Goal: Task Accomplishment & Management: Manage account settings

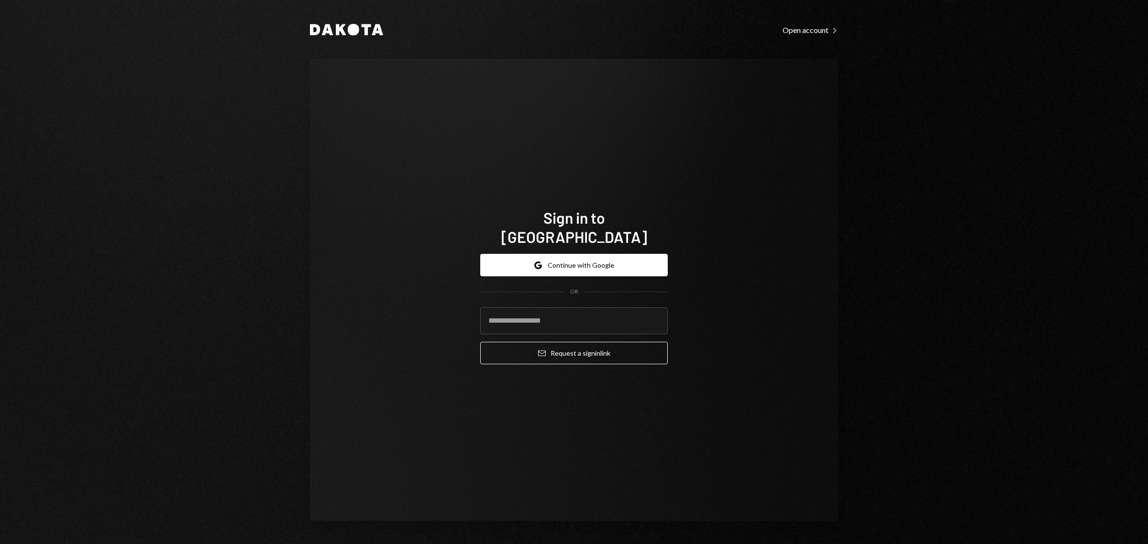
type input "**********"
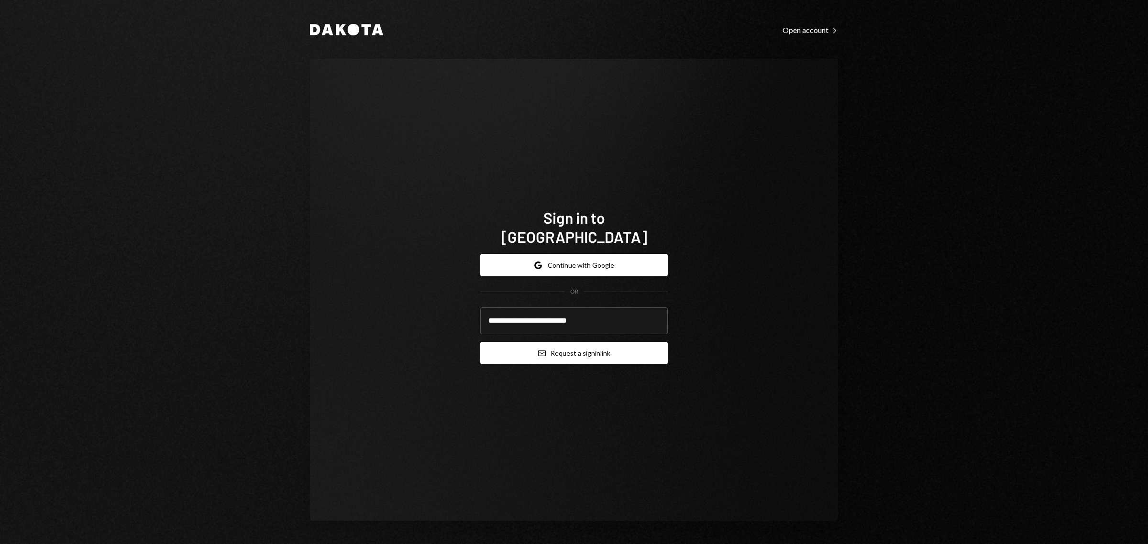
click at [569, 342] on button "Email Request a sign in link" at bounding box center [573, 353] width 187 height 22
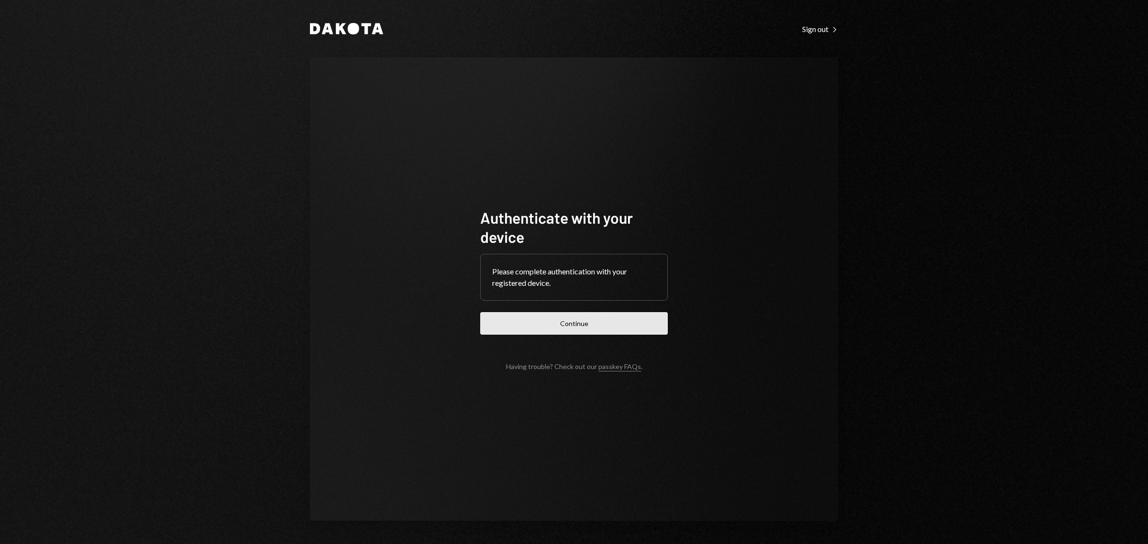
click at [625, 326] on button "Continue" at bounding box center [573, 323] width 187 height 22
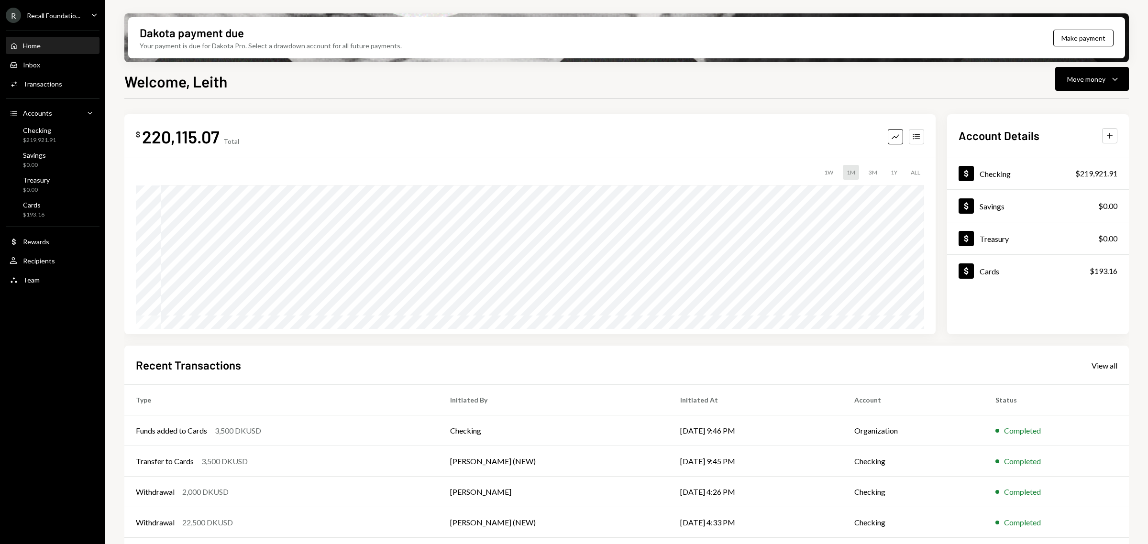
click at [60, 18] on div "Recall Foundatio..." at bounding box center [54, 15] width 54 height 8
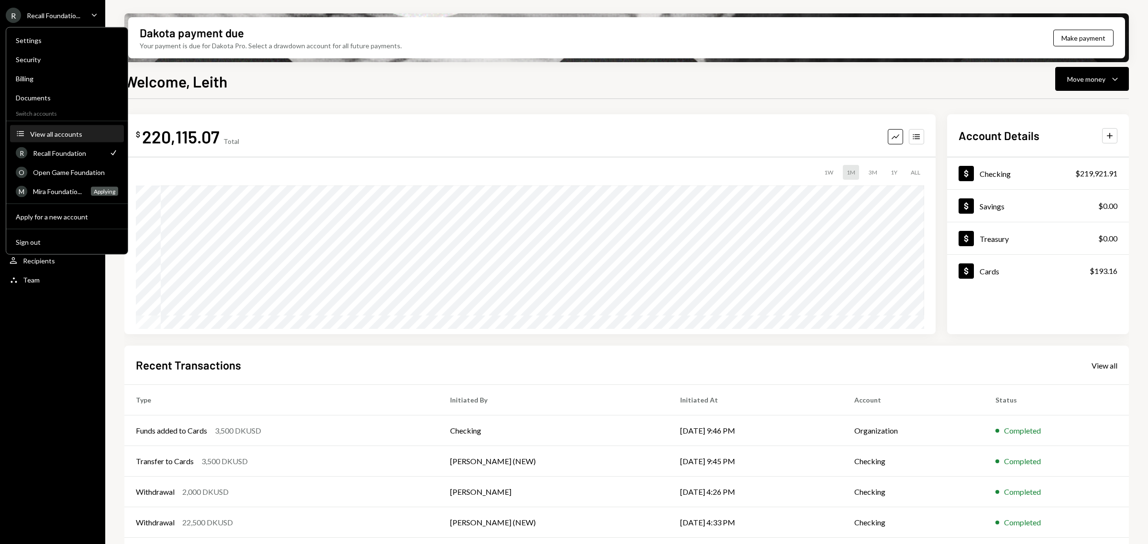
click at [73, 133] on div "View all accounts" at bounding box center [74, 134] width 88 height 8
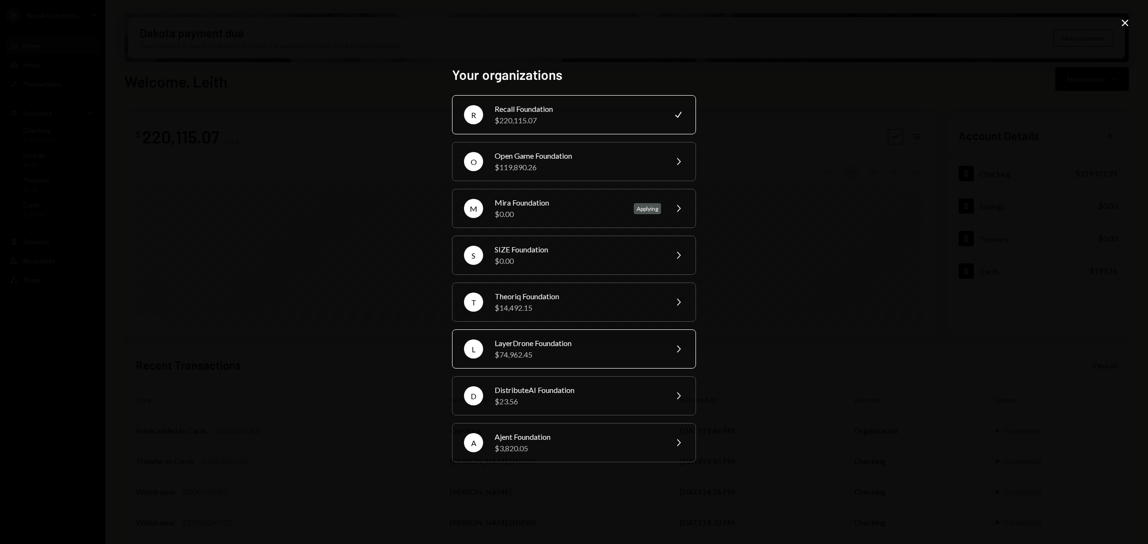
click at [588, 341] on div "LayerDrone Foundation" at bounding box center [578, 343] width 166 height 11
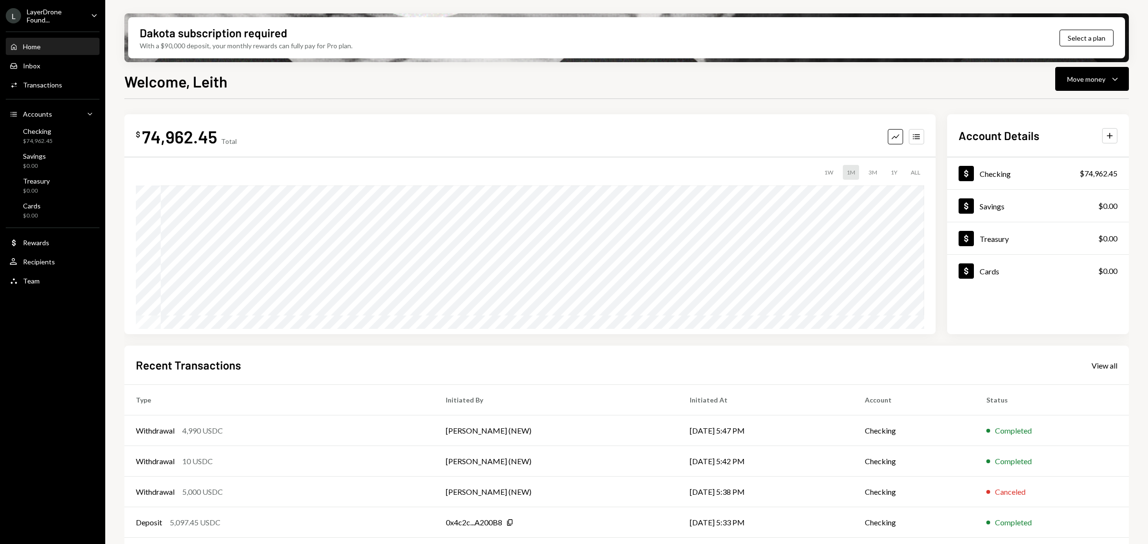
click at [75, 22] on div "LayerDrone Found..." at bounding box center [55, 16] width 56 height 16
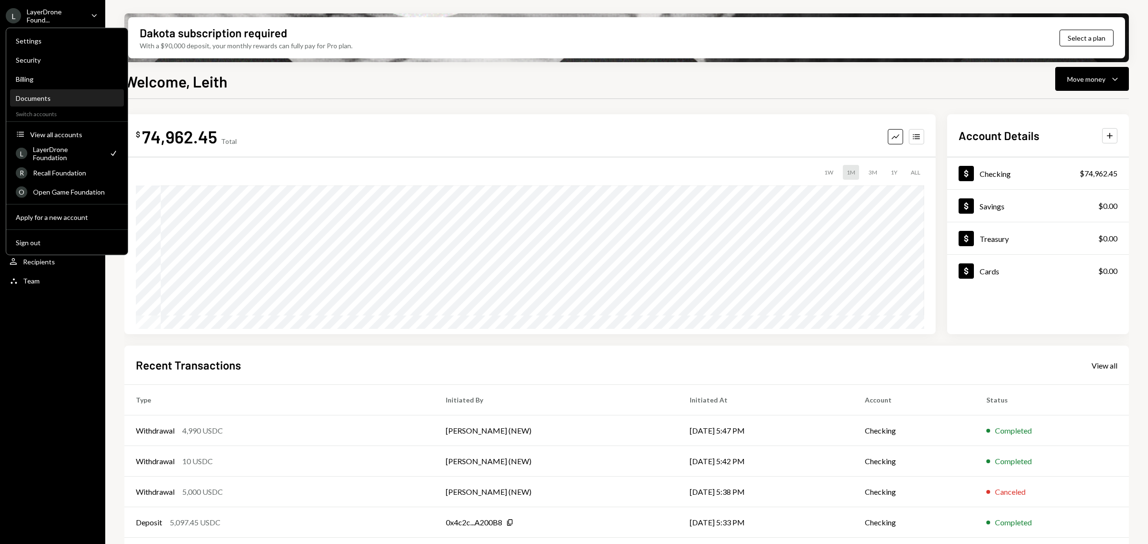
click at [64, 92] on div "Documents" at bounding box center [67, 98] width 102 height 16
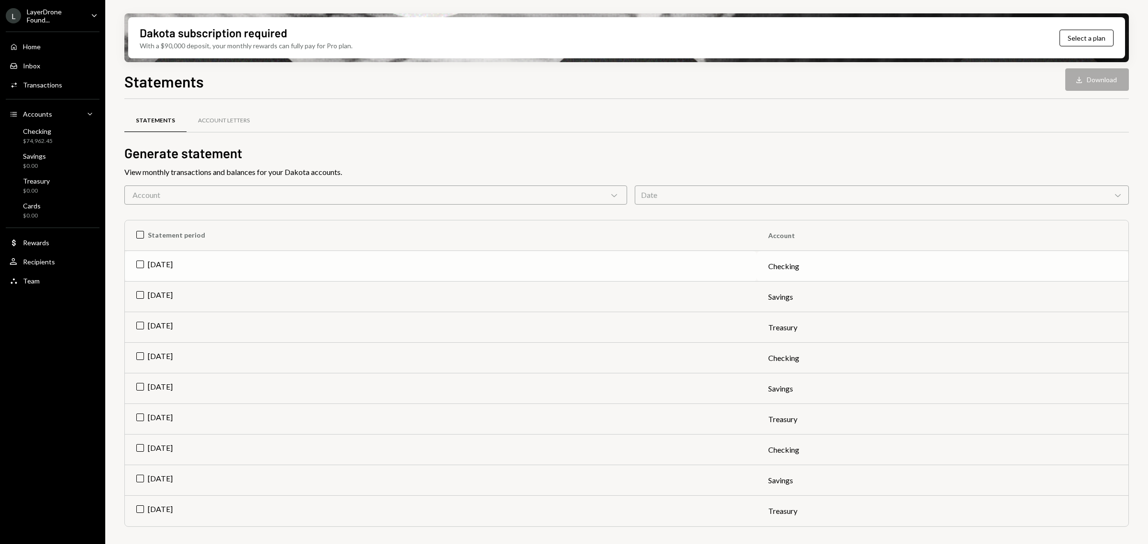
click at [464, 257] on td "Jul 2025" at bounding box center [441, 266] width 632 height 31
click at [1092, 85] on button "Download Download" at bounding box center [1097, 79] width 64 height 22
click at [139, 266] on td "Check Jul 2025" at bounding box center [441, 266] width 632 height 31
